Goal: Transaction & Acquisition: Purchase product/service

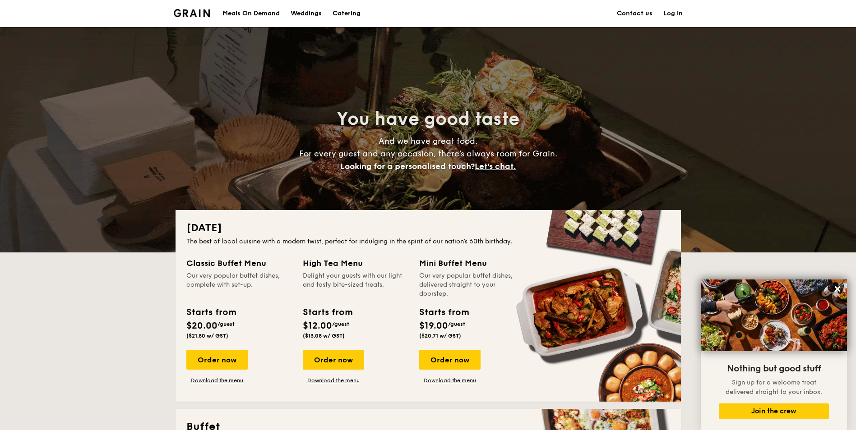
click at [255, 12] on div "Meals On Demand" at bounding box center [250, 13] width 57 height 27
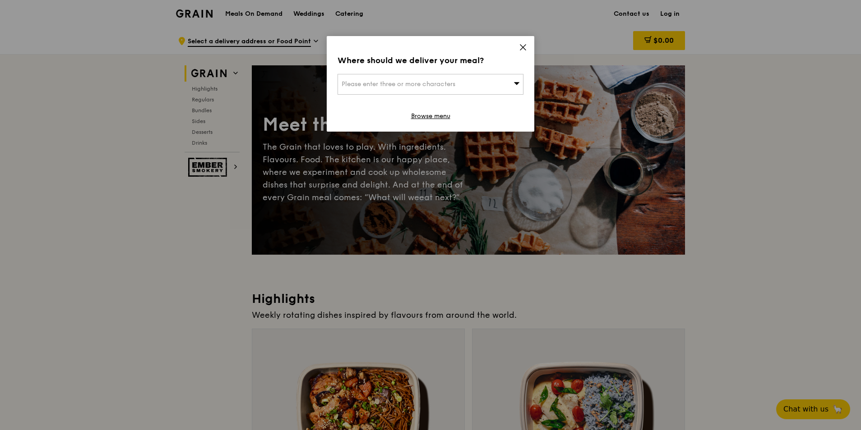
click at [408, 84] on span "Please enter three or more characters" at bounding box center [399, 84] width 114 height 8
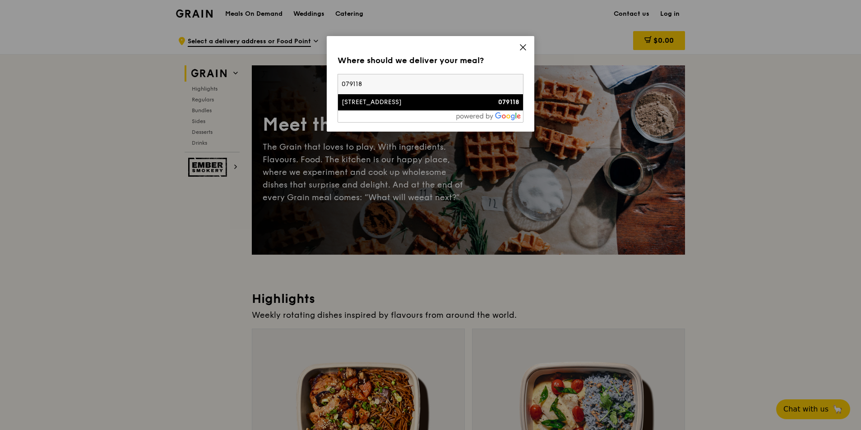
type input "079118"
click at [391, 106] on div "70 Shenton Way" at bounding box center [409, 102] width 134 height 9
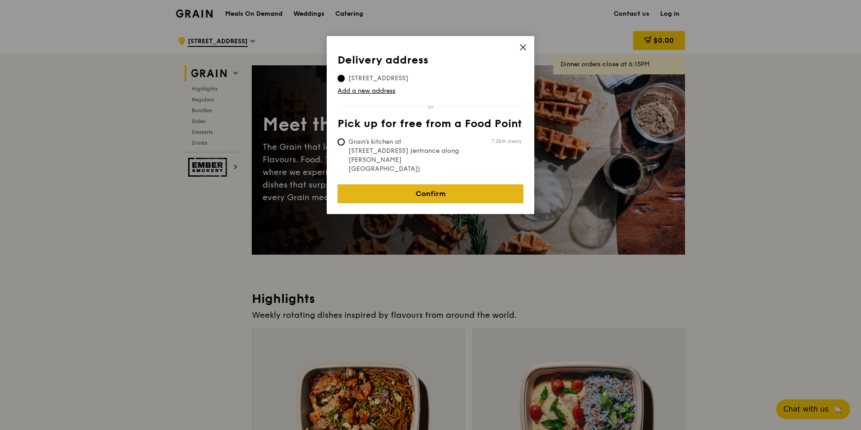
click at [424, 185] on link "Confirm" at bounding box center [430, 194] width 186 height 19
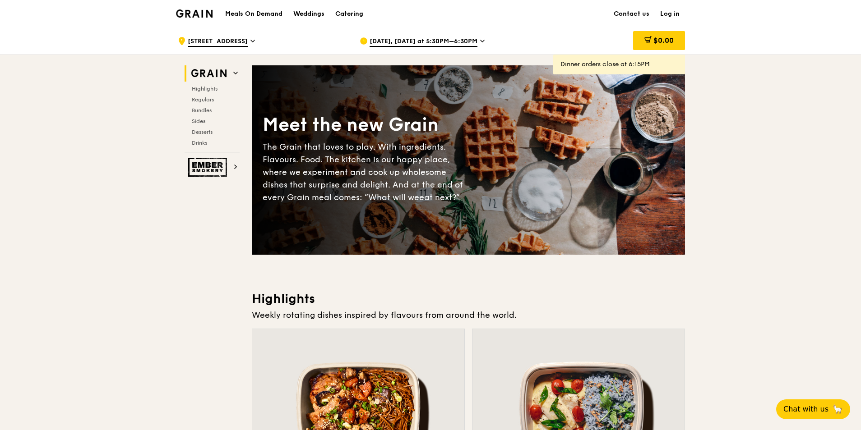
click at [480, 40] on icon at bounding box center [482, 41] width 5 height 8
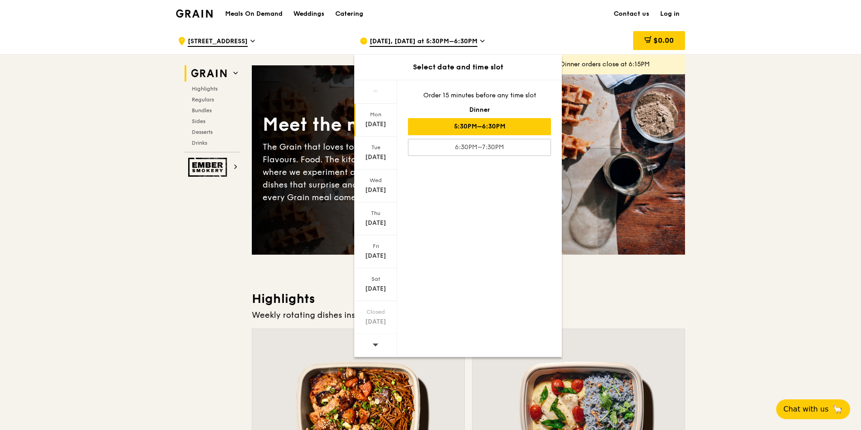
click at [480, 40] on icon at bounding box center [482, 41] width 5 height 8
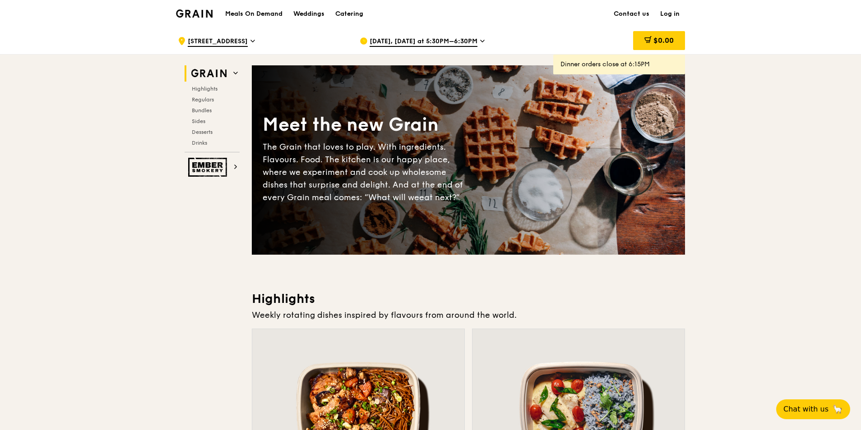
click at [474, 42] on span "Aug 18, Today at 5:30PM–6:30PM" at bounding box center [424, 42] width 108 height 10
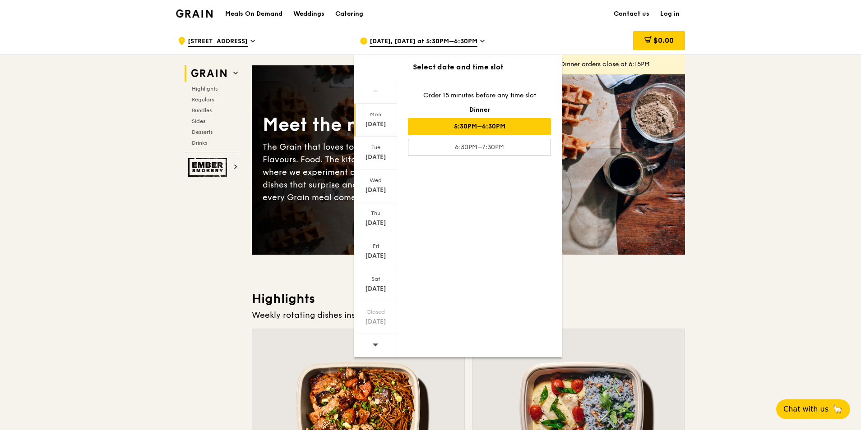
click at [474, 42] on span "Aug 18, Today at 5:30PM–6:30PM" at bounding box center [424, 42] width 108 height 10
